Goal: Navigation & Orientation: Find specific page/section

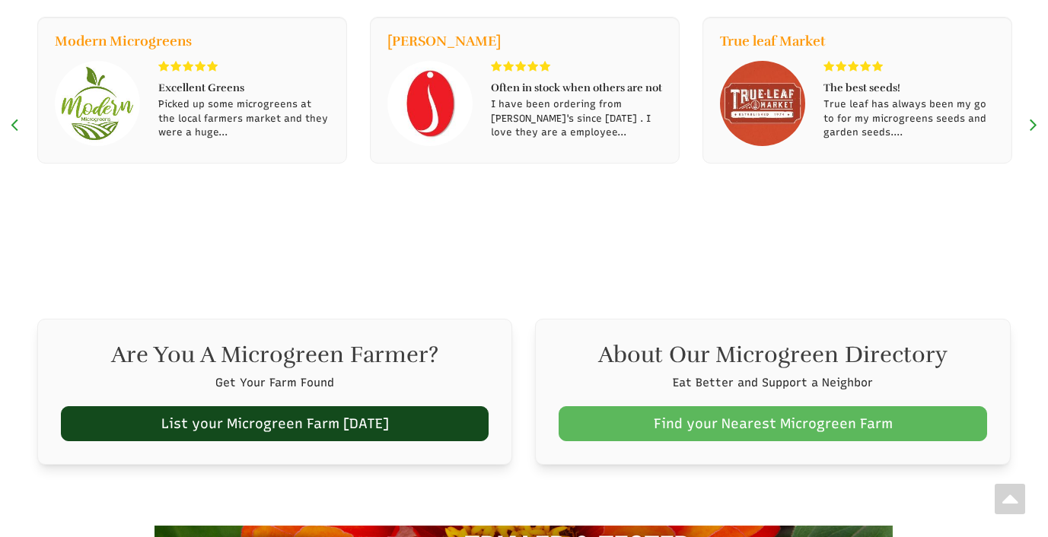
scroll to position [759, 0]
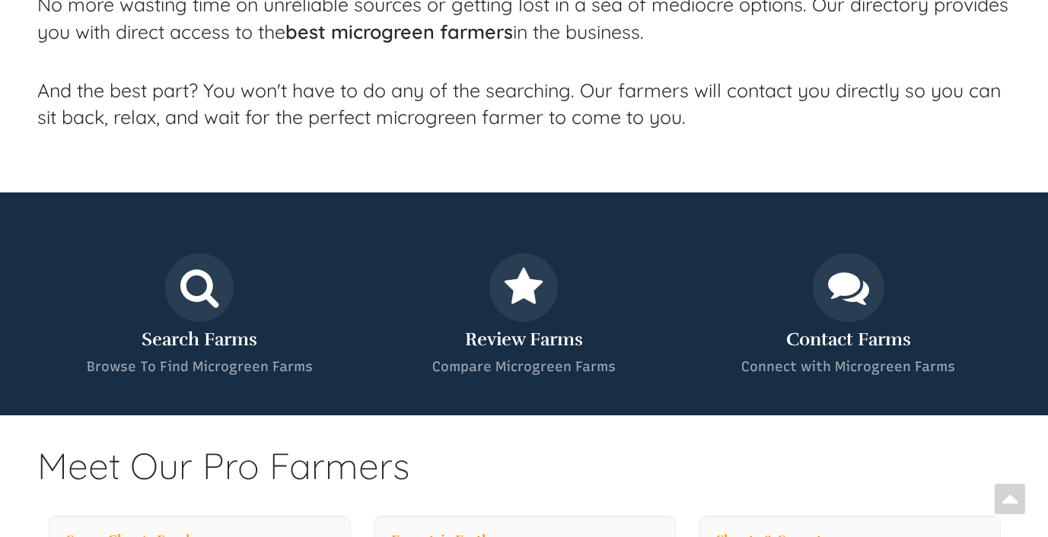
select select "Language Translate Widget"
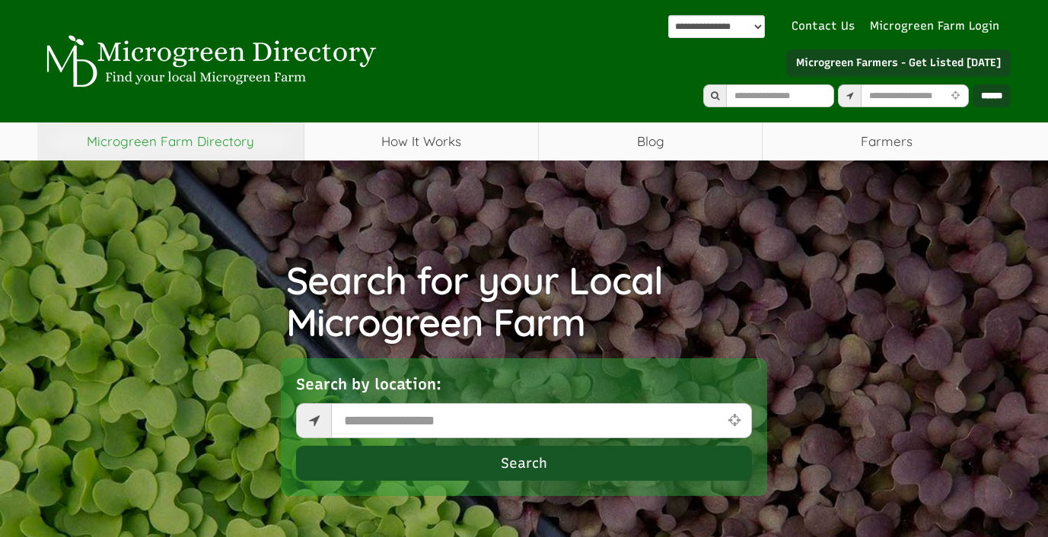
click at [171, 122] on link "Microgreen Farm Directory" at bounding box center [170, 141] width 266 height 38
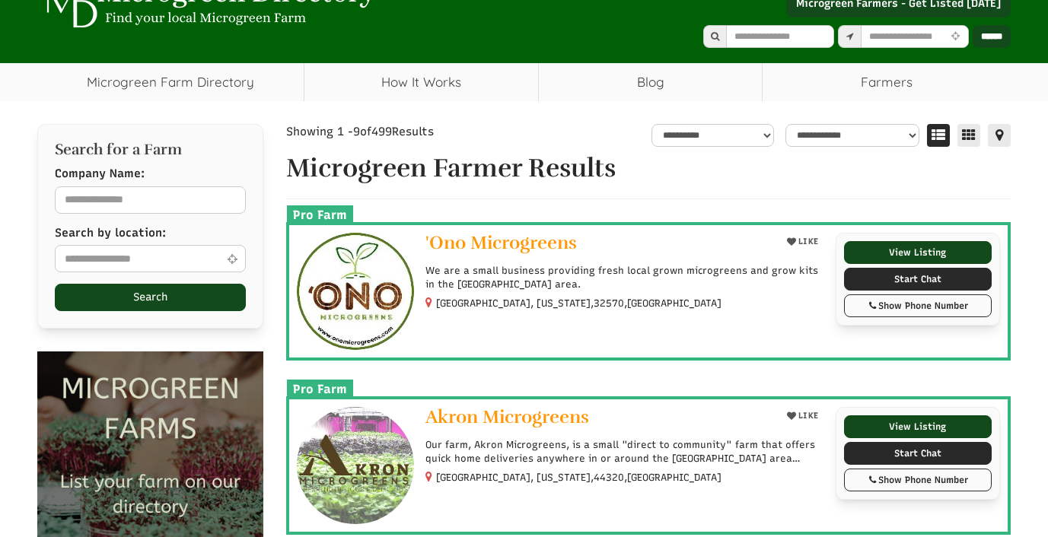
select select "Language Translate Widget"
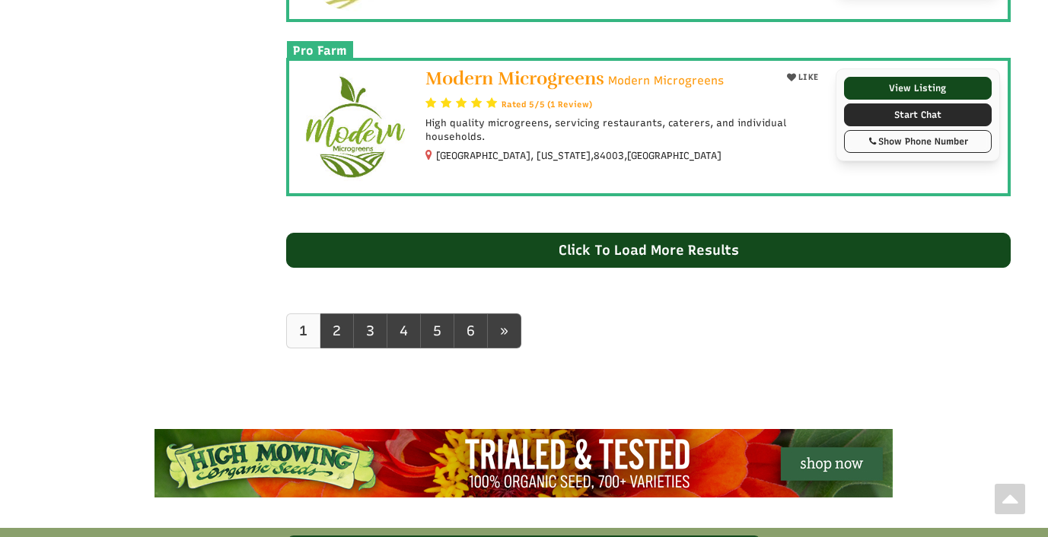
scroll to position [1608, 0]
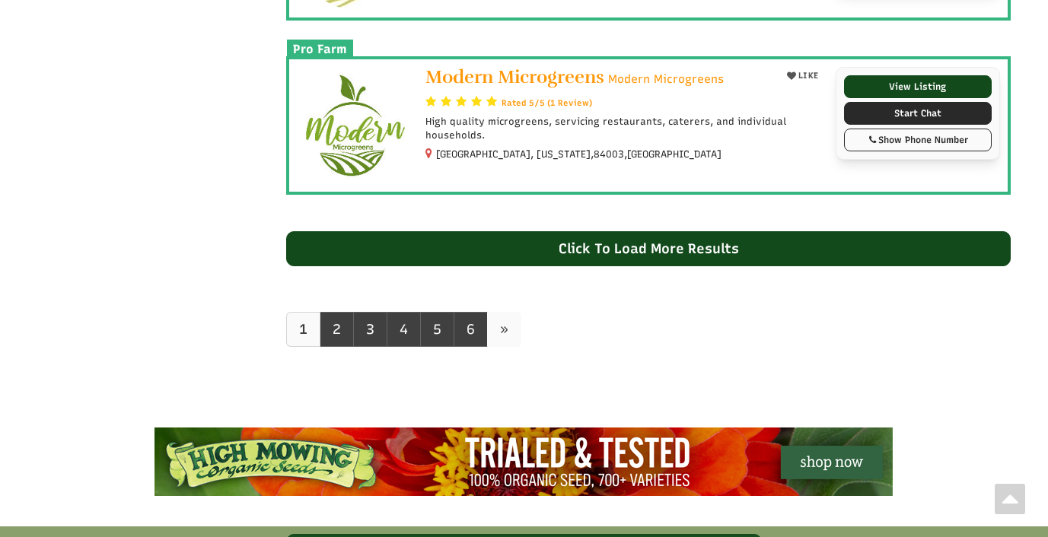
click at [507, 321] on span "»" at bounding box center [504, 329] width 8 height 17
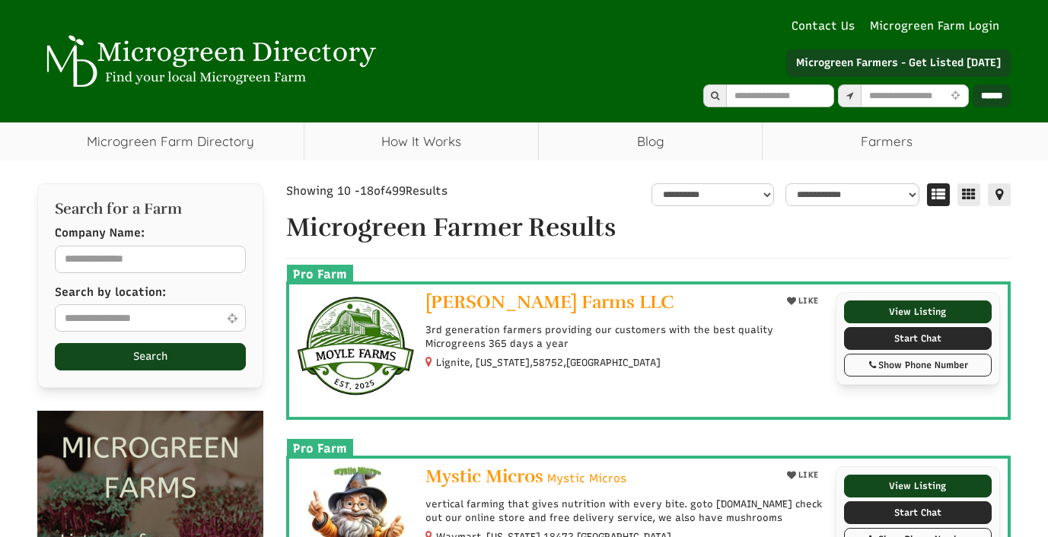
select select "Language Translate Widget"
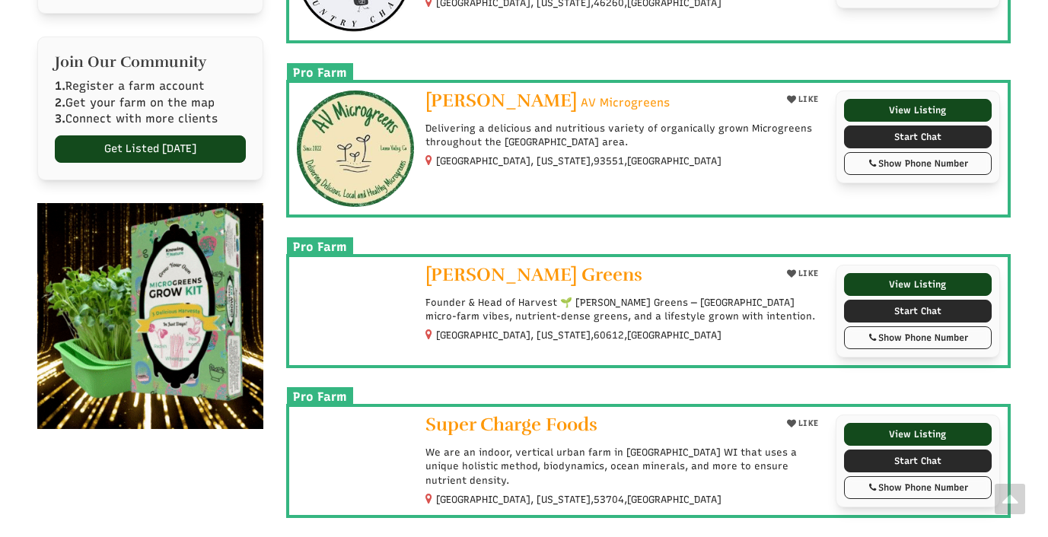
scroll to position [729, 0]
